Goal: Transaction & Acquisition: Purchase product/service

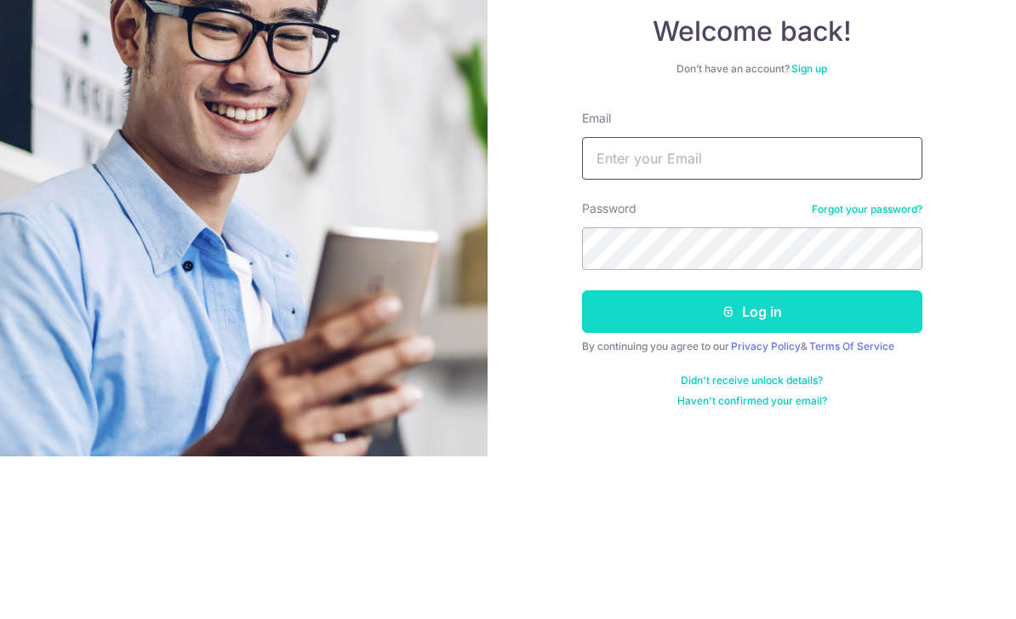
type input "[EMAIL_ADDRESS][DOMAIN_NAME]"
click at [751, 453] on button "Log in" at bounding box center [752, 474] width 340 height 43
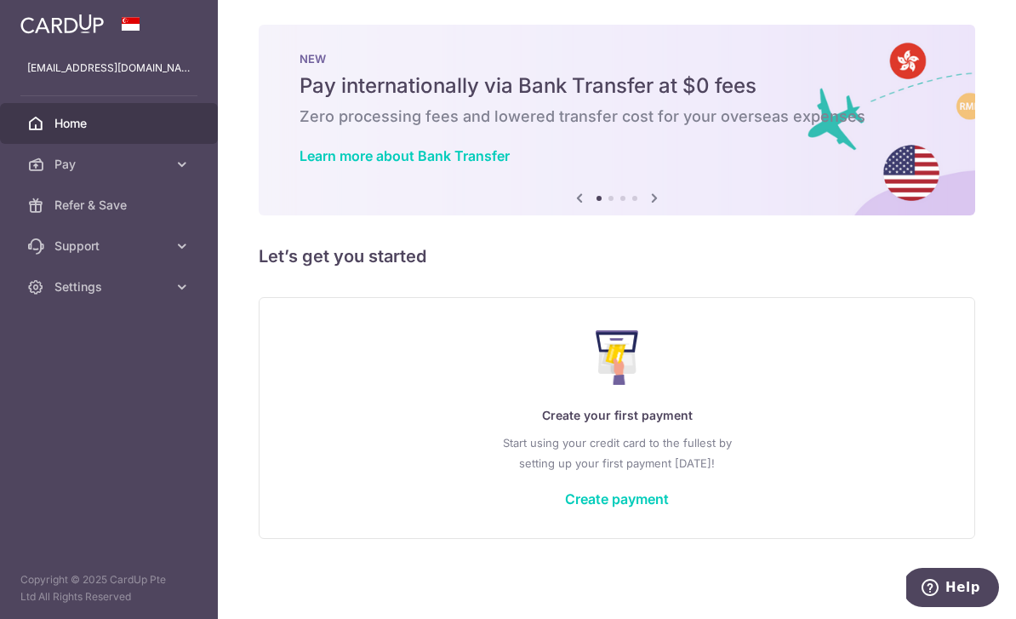
scroll to position [14, 0]
click at [565, 507] on link "Create payment" at bounding box center [617, 498] width 104 height 17
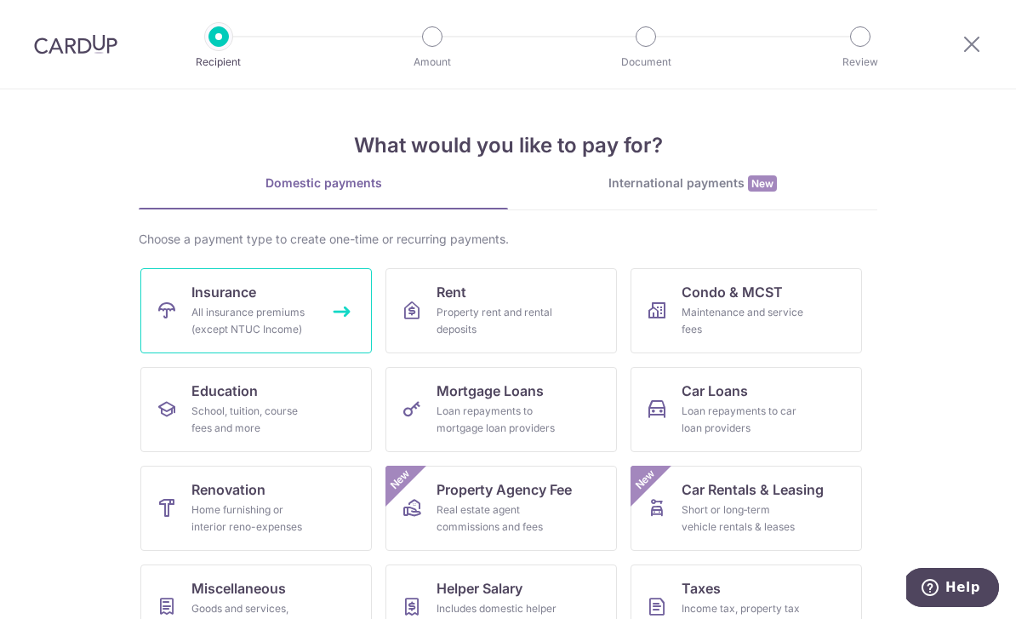
click at [331, 304] on link "Insurance All insurance premiums (except NTUC Income)" at bounding box center [255, 310] width 231 height 85
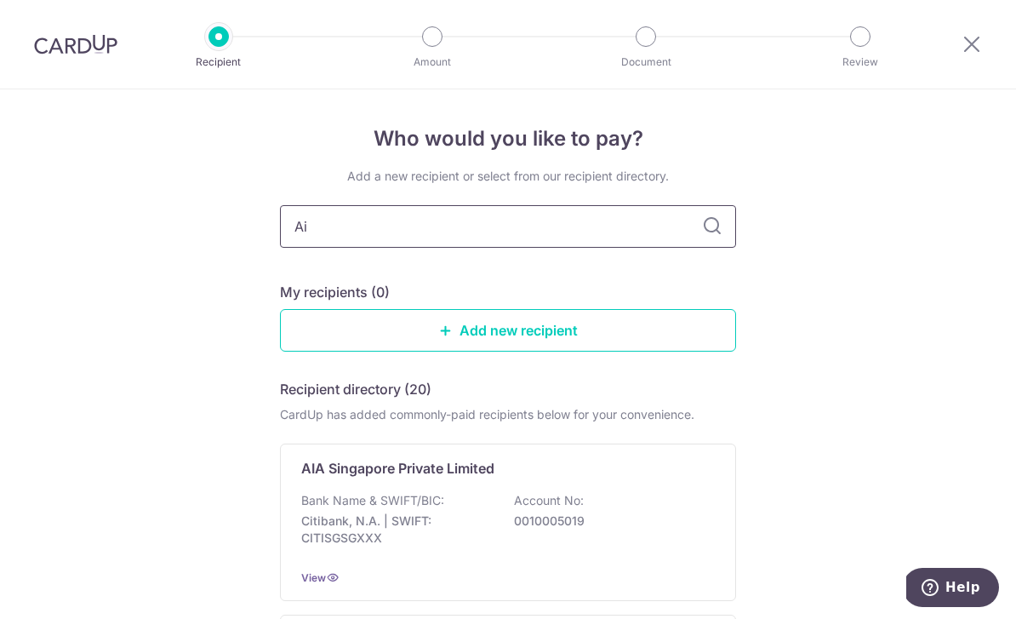
type input "Aia"
type input "A"
click at [711, 232] on icon at bounding box center [712, 226] width 20 height 20
click at [708, 237] on icon at bounding box center [712, 226] width 20 height 20
click at [715, 236] on icon at bounding box center [712, 226] width 20 height 20
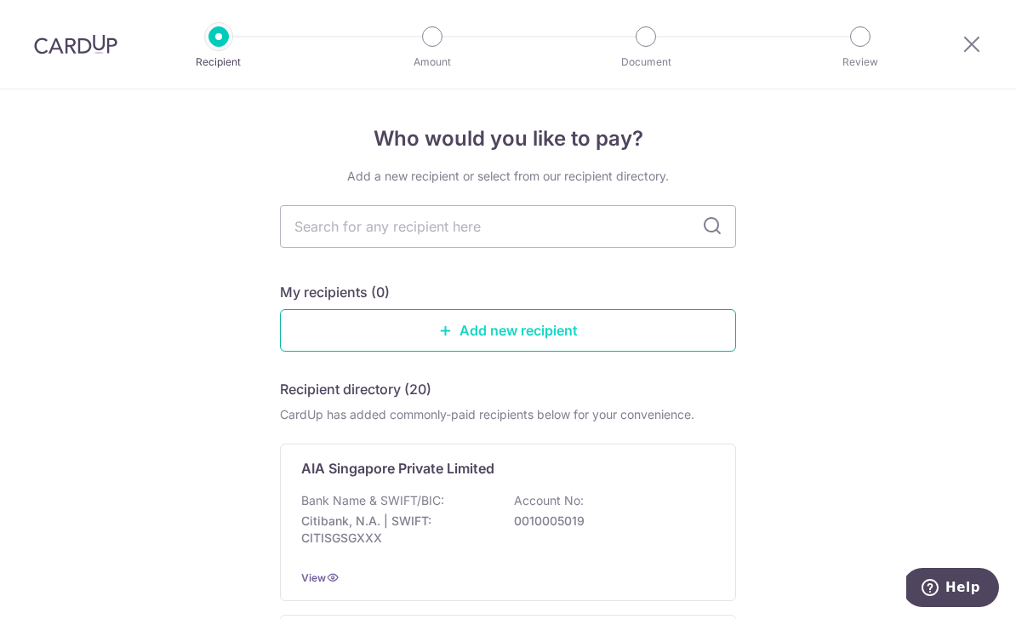
click at [506, 336] on link "Add new recipient" at bounding box center [508, 330] width 456 height 43
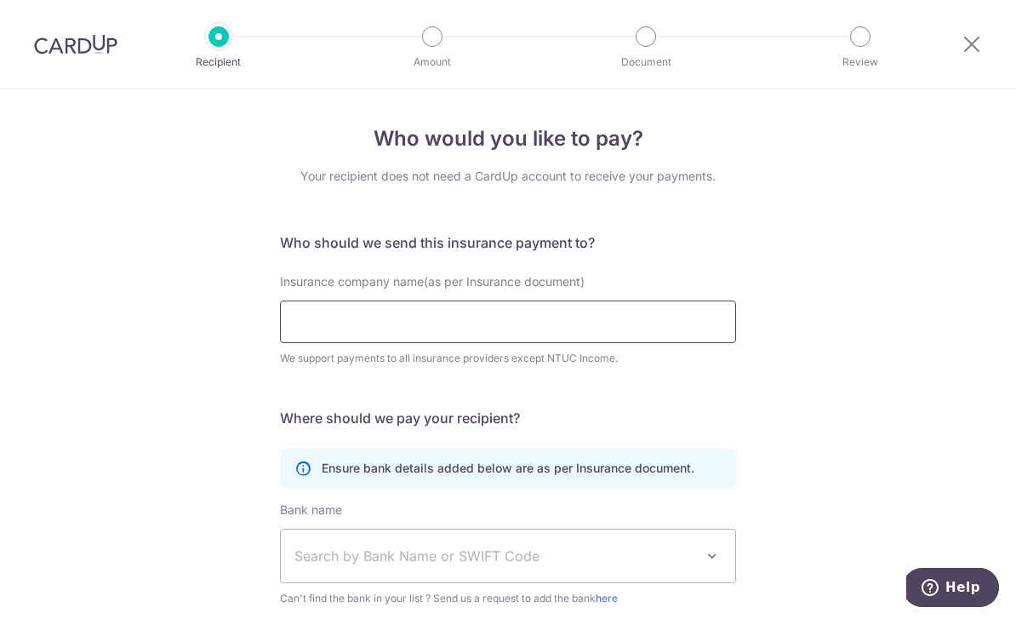
click at [394, 328] on input "Insurance company name(as per Insurance document)" at bounding box center [508, 321] width 456 height 43
type input "AIA SINGAPORE"
click button "Submit Request" at bounding box center [0, 0] width 0 height 0
click at [636, 387] on div "Insurance company name(as per Insurance document) AIA SINGAPORE We support paym…" at bounding box center [508, 330] width 476 height 114
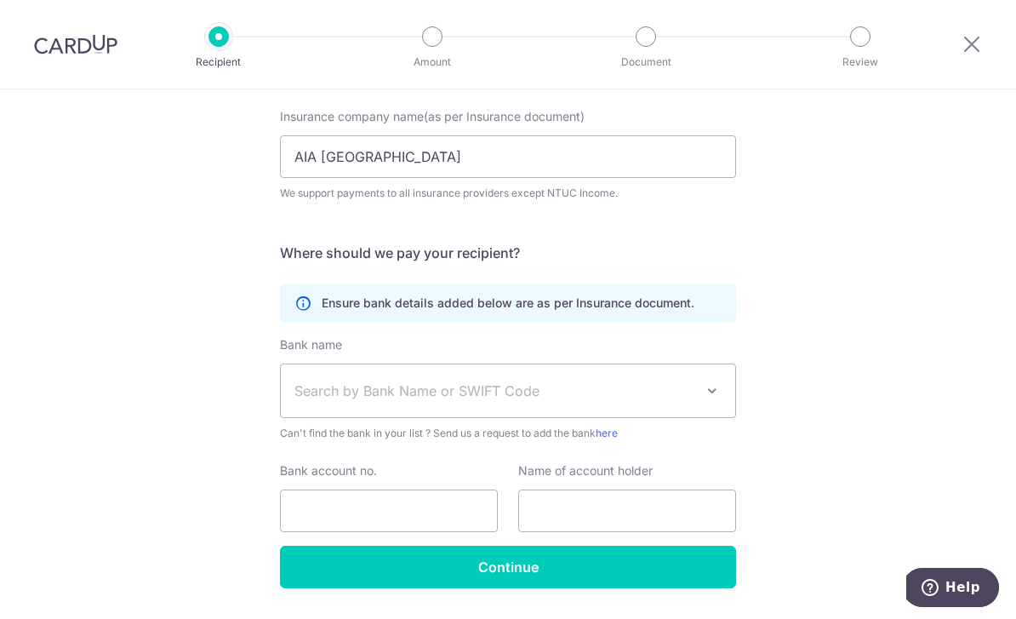
scroll to position [164, 0]
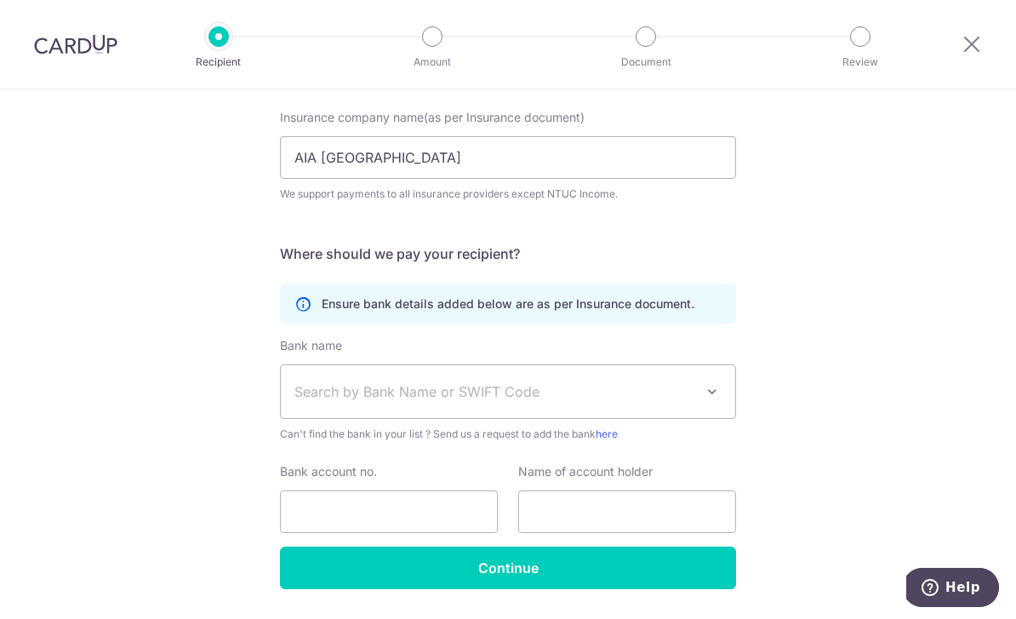
click at [709, 401] on span at bounding box center [712, 391] width 20 height 20
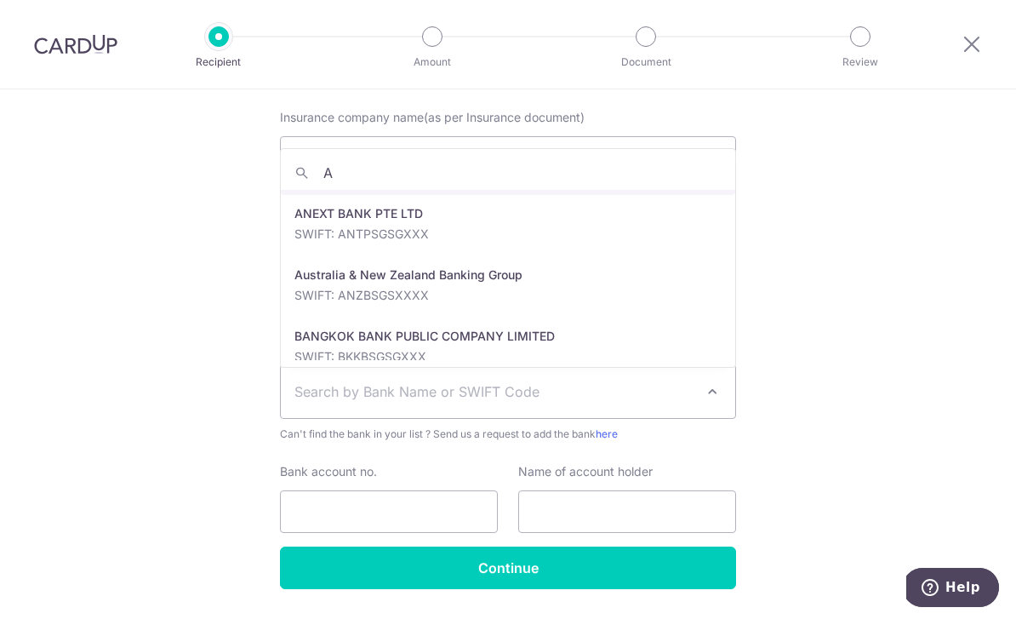
scroll to position [0, 0]
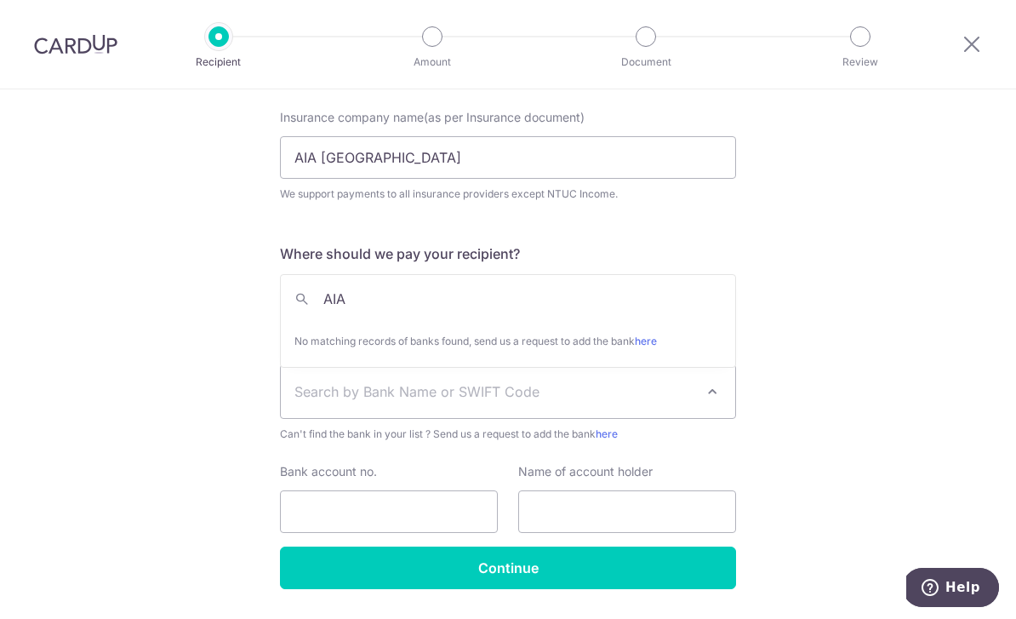
type input "AIA"
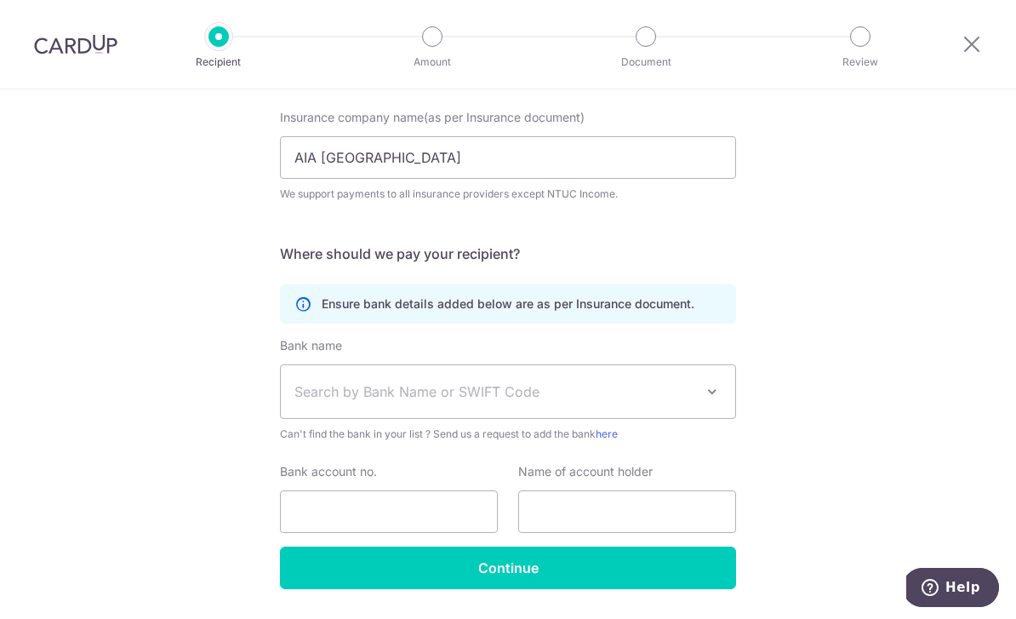
click at [782, 305] on div "Who would you like to pay? Your recipient does not need a CardUp account to rec…" at bounding box center [508, 297] width 1016 height 744
click at [723, 397] on span "Search by Bank Name or SWIFT Code" at bounding box center [508, 391] width 454 height 53
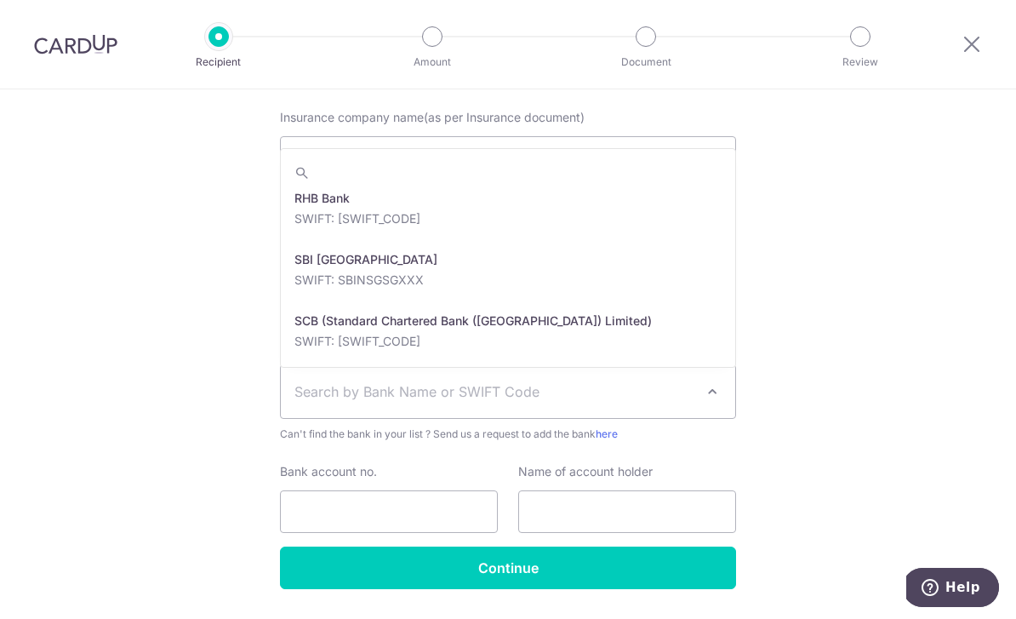
scroll to position [2894, 0]
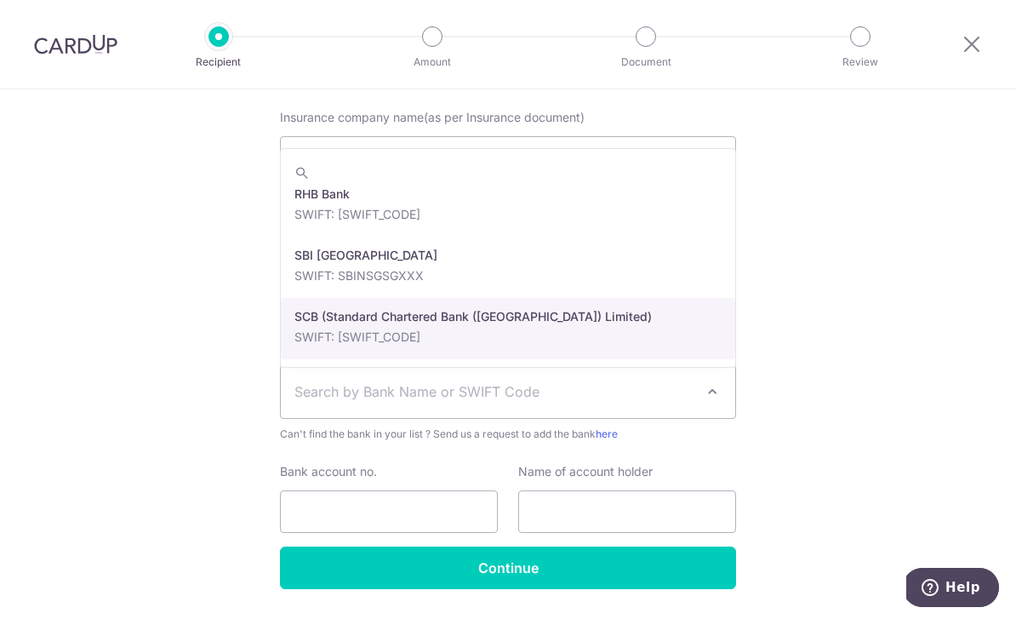
click at [905, 363] on div "Who would you like to pay? Your recipient does not need a CardUp account to rec…" at bounding box center [508, 297] width 1016 height 744
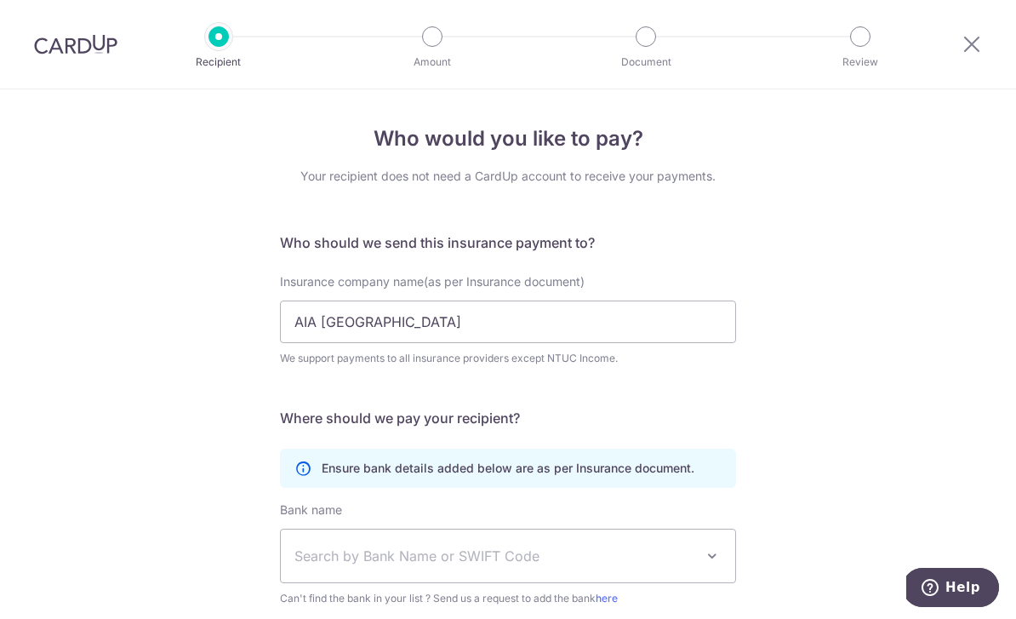
scroll to position [0, 0]
click at [1007, 602] on div "Who would you like to pay? Your recipient does not need a CardUp account to rec…" at bounding box center [508, 461] width 1016 height 744
click at [750, 454] on div "Who would you like to pay? Your recipient does not need a CardUp account to rec…" at bounding box center [508, 461] width 1016 height 744
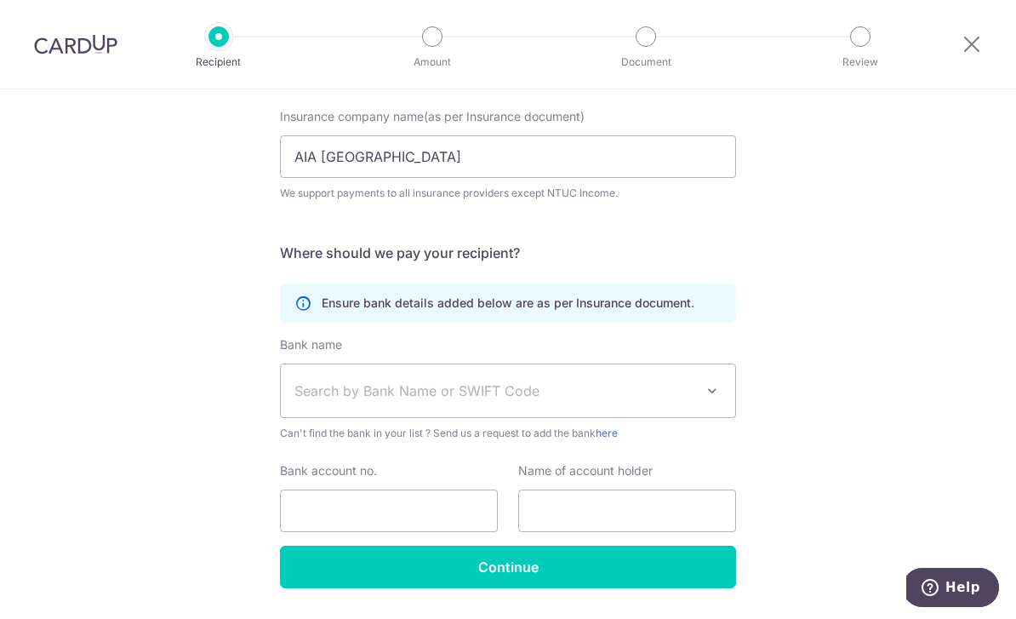
scroll to position [164, 0]
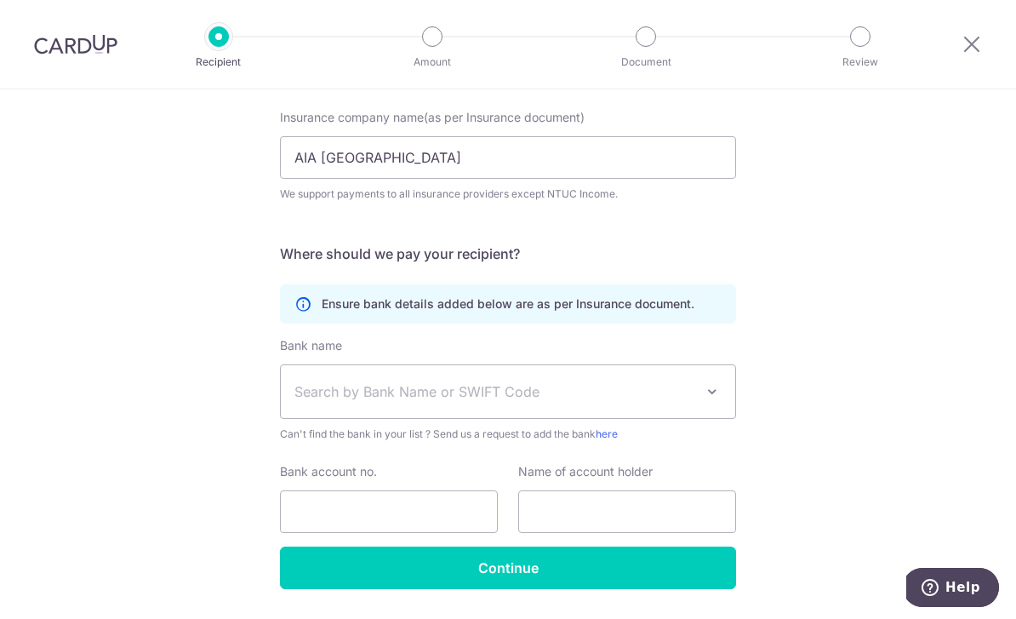
click at [698, 401] on span "Search by Bank Name or SWIFT Code" at bounding box center [508, 391] width 454 height 53
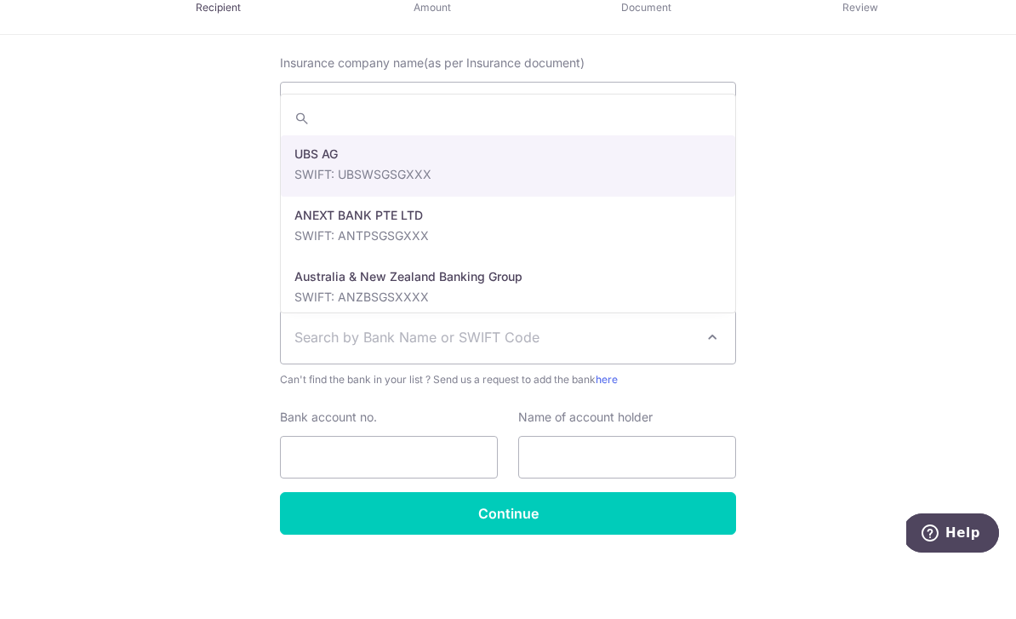
scroll to position [3, 0]
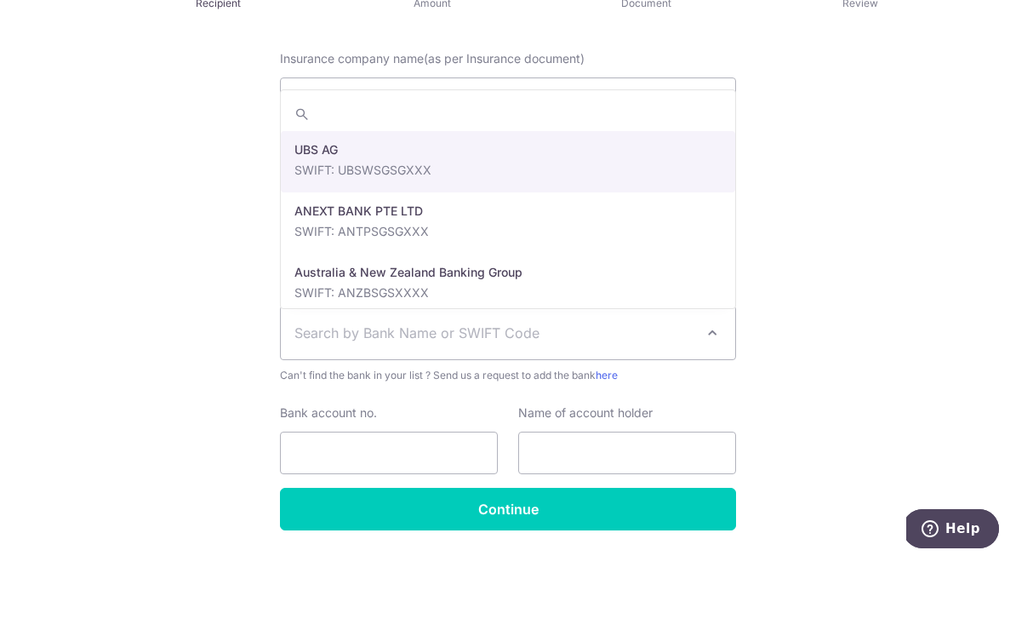
click at [941, 328] on div "Who would you like to pay? Your recipient does not need a CardUp account to rec…" at bounding box center [508, 297] width 1016 height 744
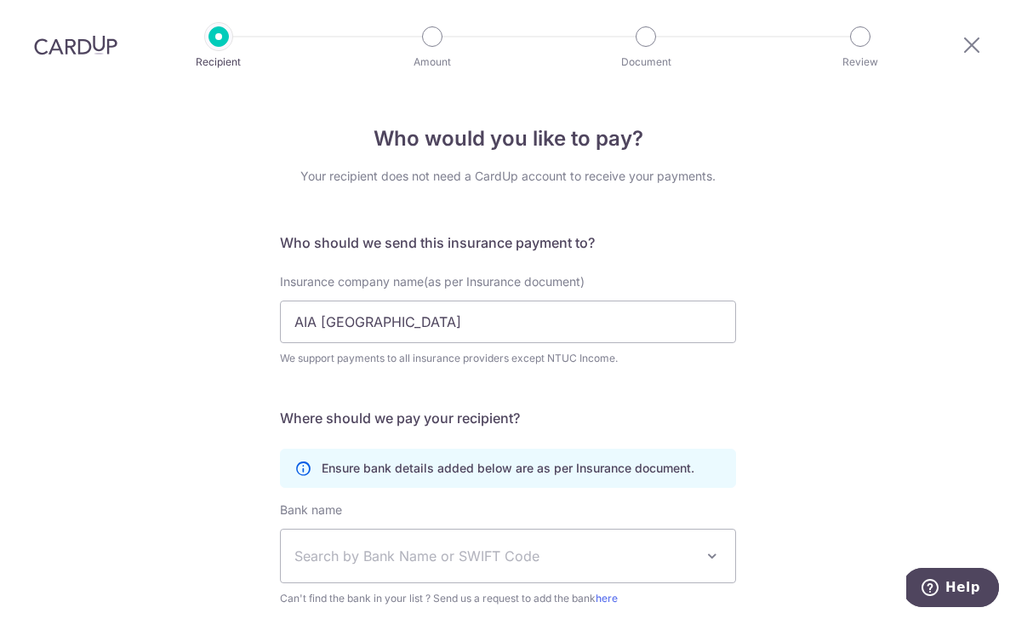
scroll to position [0, 0]
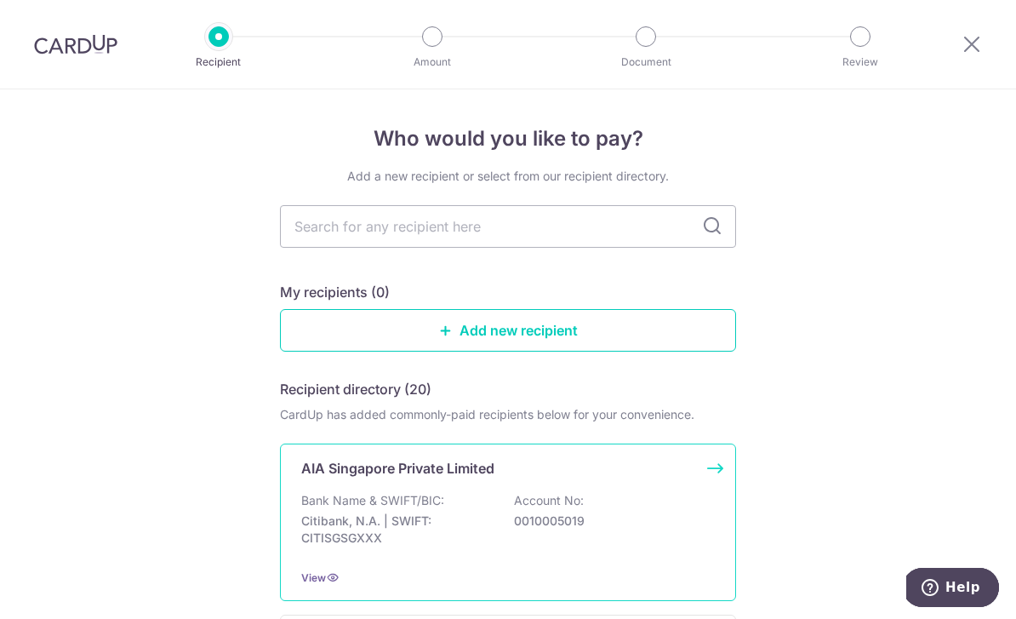
click at [431, 505] on p "Bank Name & SWIFT/BIC:" at bounding box center [372, 500] width 143 height 17
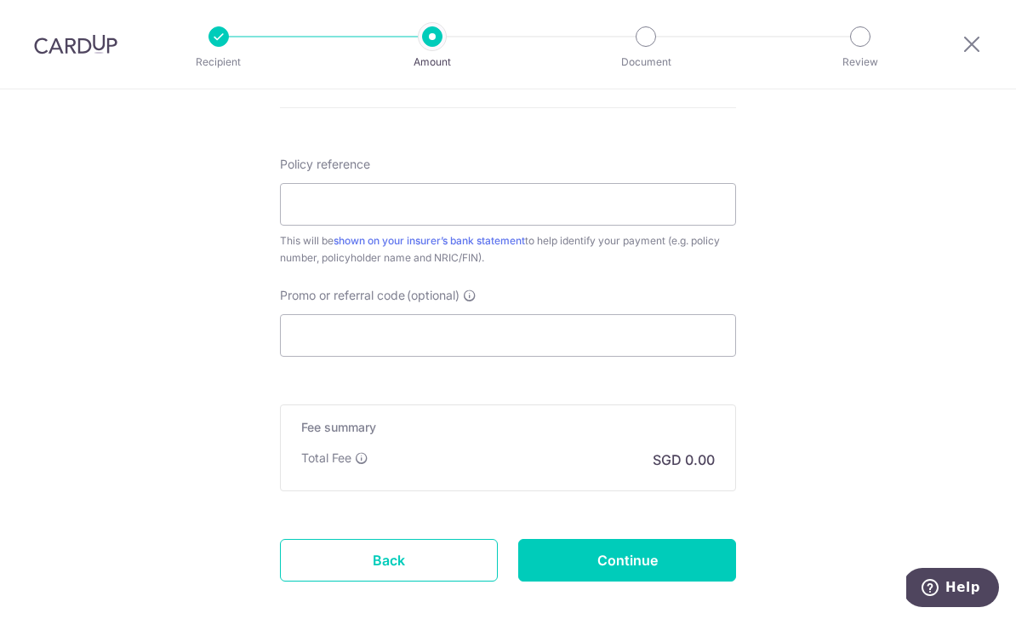
scroll to position [919, 0]
